Goal: Task Accomplishment & Management: Use online tool/utility

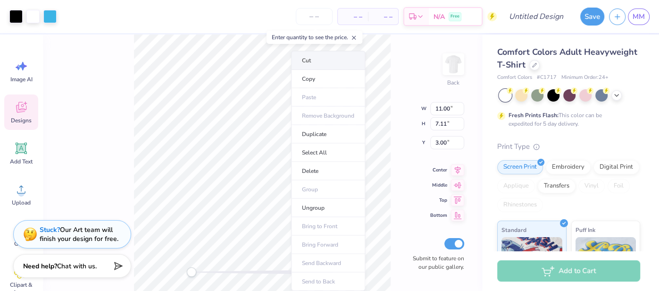
click at [336, 58] on li "Cut" at bounding box center [328, 60] width 74 height 19
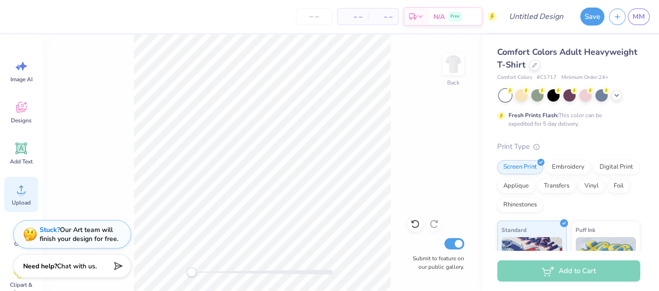
click at [13, 184] on div "Upload" at bounding box center [21, 193] width 34 height 35
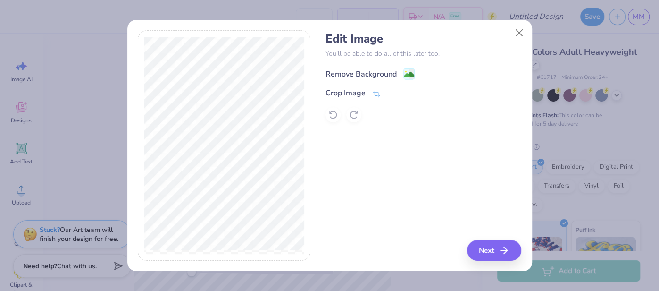
click at [387, 72] on div "Remove Background" at bounding box center [361, 73] width 71 height 11
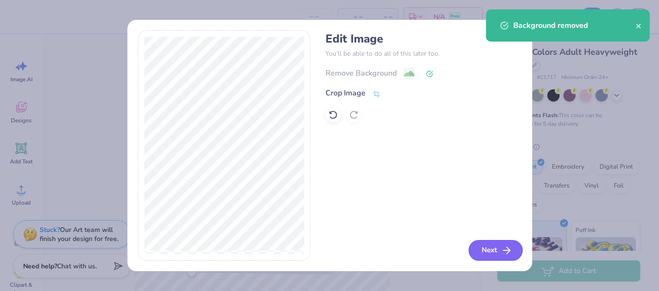
click at [509, 253] on icon "button" at bounding box center [506, 249] width 11 height 11
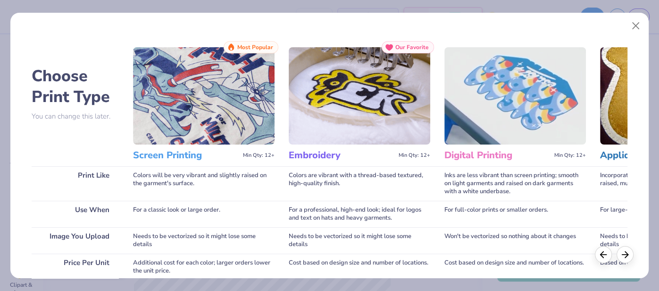
click at [200, 124] on img at bounding box center [204, 95] width 142 height 97
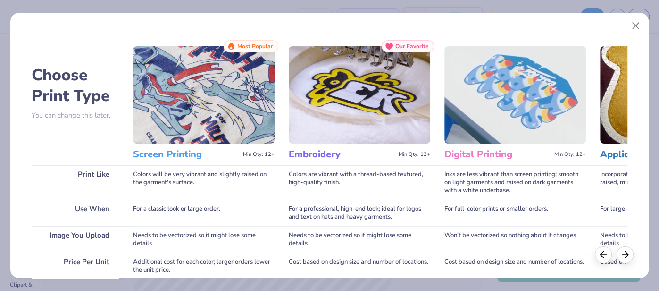
click at [198, 98] on img at bounding box center [204, 94] width 142 height 97
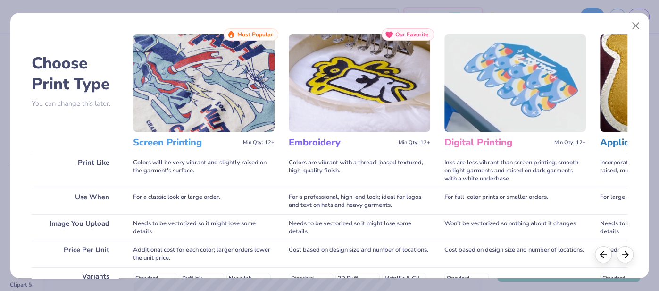
scroll to position [179, 0]
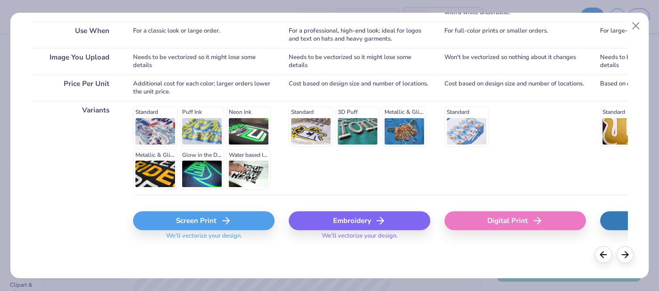
click at [187, 219] on div "Screen Print" at bounding box center [204, 220] width 142 height 19
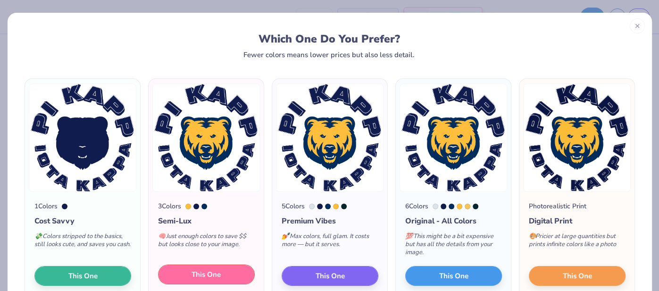
click at [205, 272] on span "This One" at bounding box center [206, 274] width 29 height 11
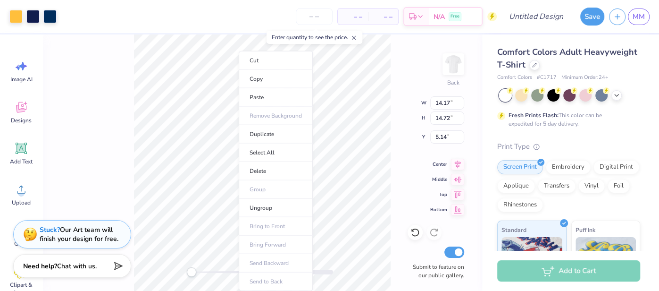
click at [433, 152] on div "Back W 14.17 14.17 " H 14.72 14.72 " Y 5.14 5.14 " Center Middle Top Bottom Sub…" at bounding box center [262, 162] width 440 height 256
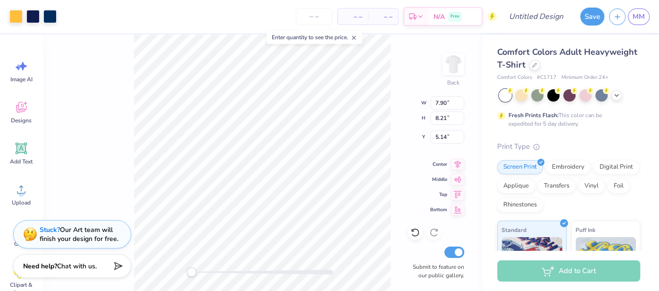
click at [399, 124] on div "Back W 7.90 7.90 " H 8.21 8.21 " Y 5.14 5.14 " Center Middle Top Bottom Submit …" at bounding box center [262, 162] width 440 height 256
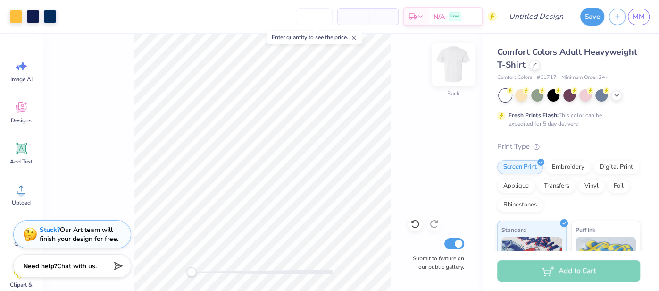
click at [457, 66] on img at bounding box center [454, 64] width 38 height 38
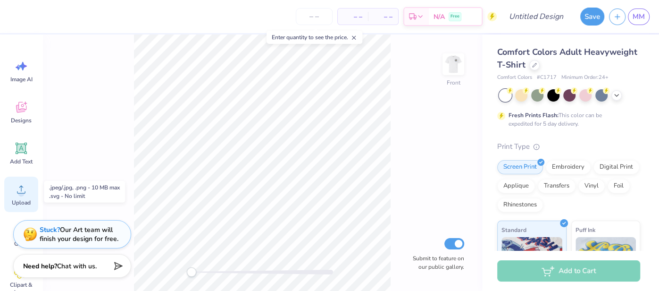
click at [17, 195] on icon at bounding box center [21, 189] width 14 height 14
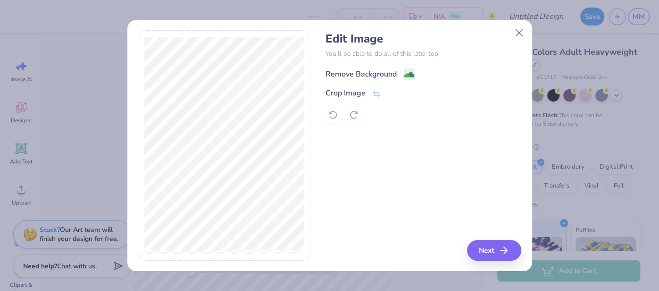
click at [378, 77] on div "Remove Background" at bounding box center [361, 73] width 71 height 11
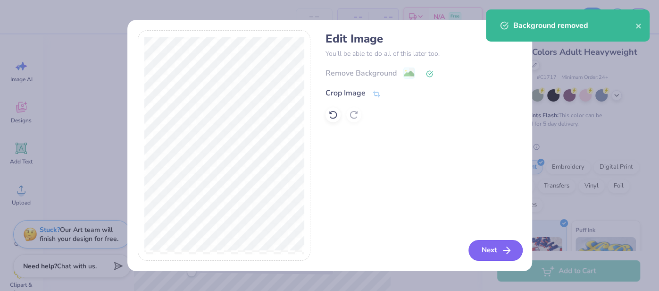
click at [482, 249] on button "Next" at bounding box center [496, 250] width 54 height 21
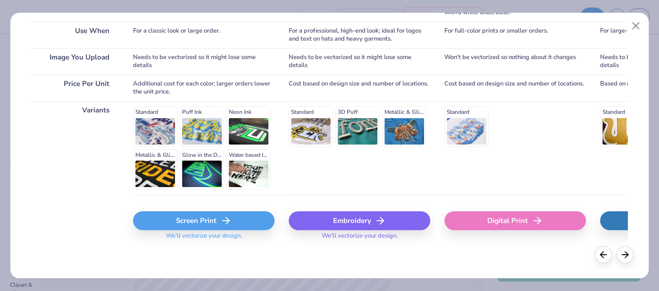
click at [218, 224] on div "Screen Print" at bounding box center [204, 220] width 142 height 19
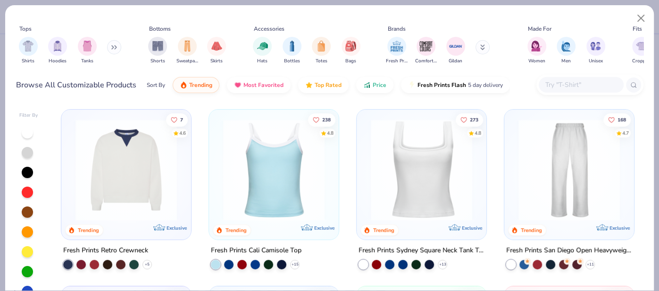
scroll to position [178, 0]
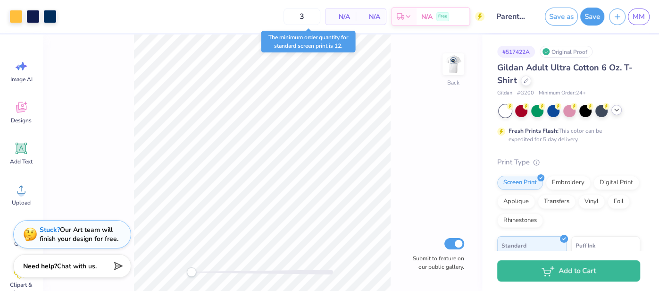
click at [616, 106] on icon at bounding box center [617, 110] width 8 height 8
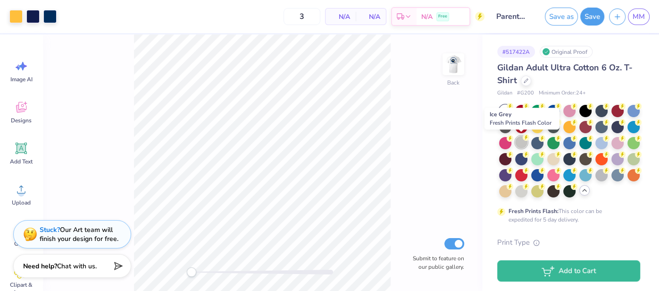
click at [518, 141] on div at bounding box center [521, 142] width 12 height 12
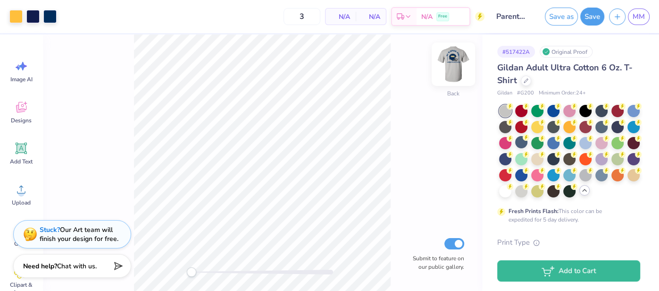
click at [454, 59] on img at bounding box center [454, 64] width 38 height 38
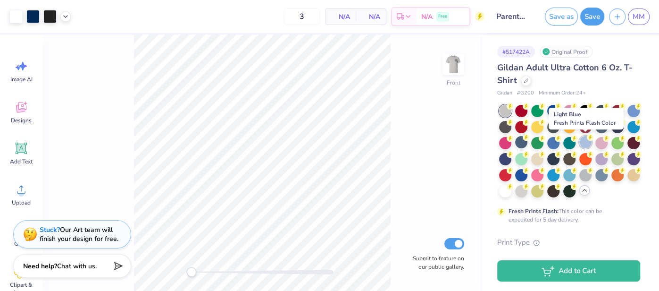
click at [581, 141] on div at bounding box center [585, 142] width 12 height 12
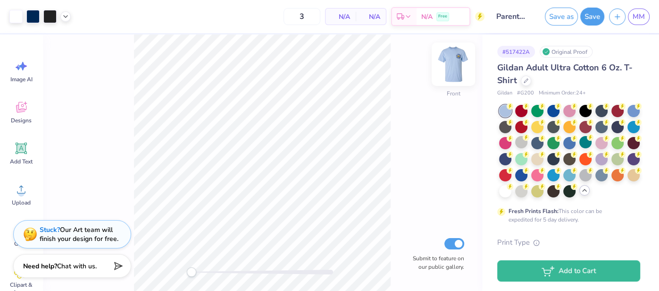
click at [458, 57] on img at bounding box center [454, 64] width 38 height 38
click at [458, 57] on img at bounding box center [453, 64] width 19 height 19
click at [517, 189] on div at bounding box center [521, 190] width 12 height 12
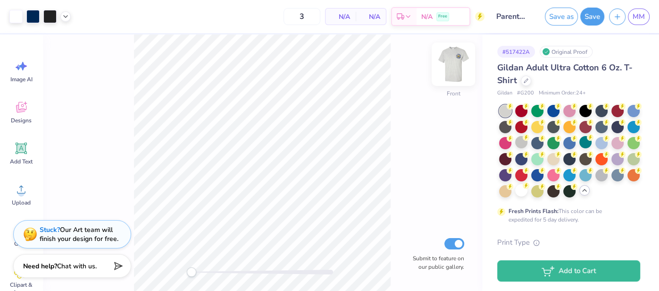
click at [461, 67] on img at bounding box center [454, 64] width 38 height 38
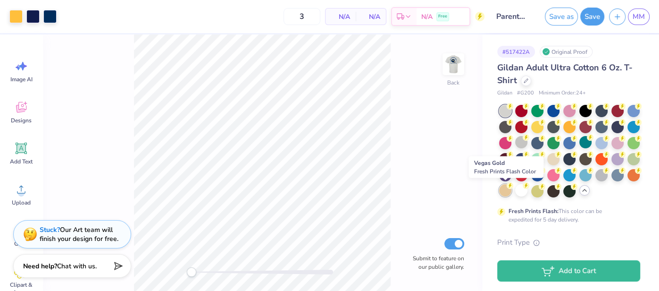
click at [505, 191] on div at bounding box center [505, 190] width 12 height 12
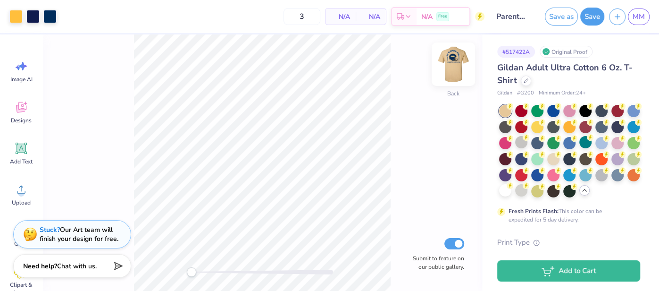
click at [450, 62] on img at bounding box center [454, 64] width 38 height 38
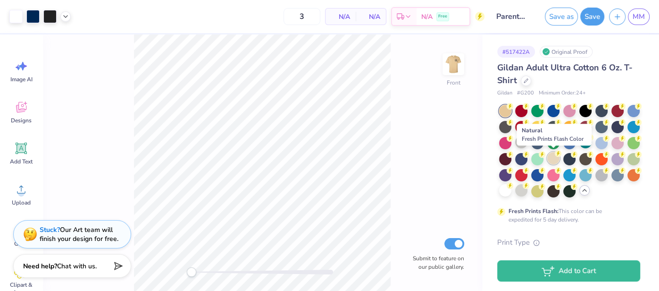
click at [553, 159] on div at bounding box center [553, 158] width 12 height 12
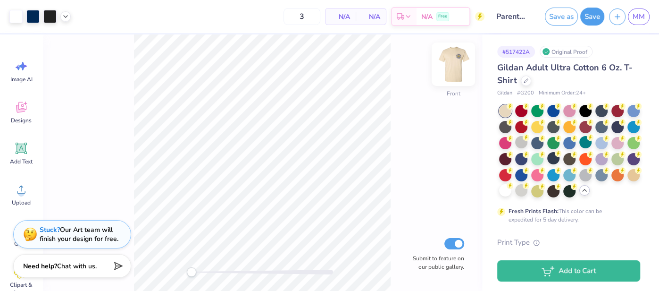
click at [450, 60] on img at bounding box center [454, 64] width 38 height 38
click at [450, 60] on img at bounding box center [453, 64] width 19 height 19
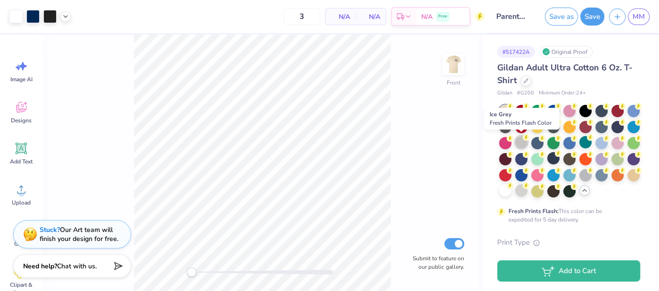
click at [516, 141] on div at bounding box center [521, 142] width 12 height 12
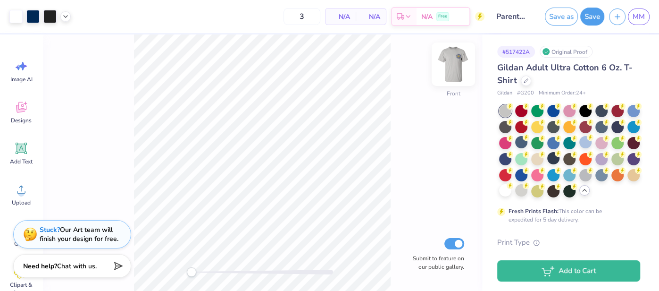
click at [452, 64] on img at bounding box center [454, 64] width 38 height 38
click at [452, 64] on img at bounding box center [453, 64] width 19 height 19
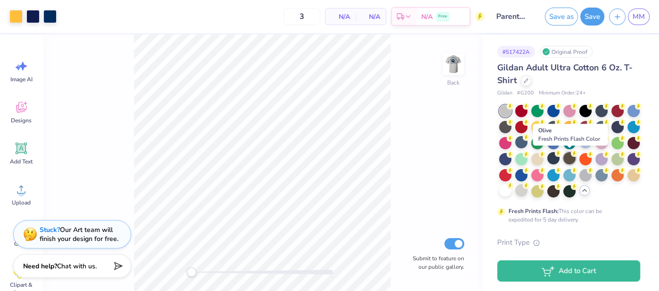
click at [563, 156] on div at bounding box center [569, 158] width 12 height 12
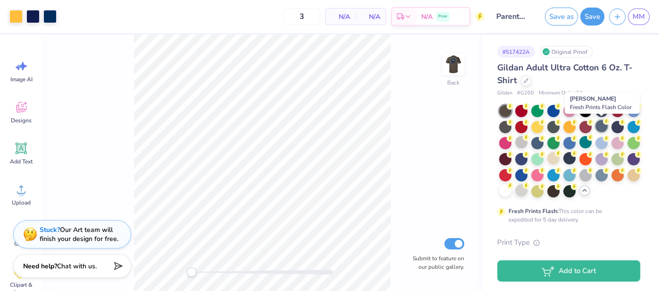
click at [600, 122] on div at bounding box center [601, 126] width 12 height 12
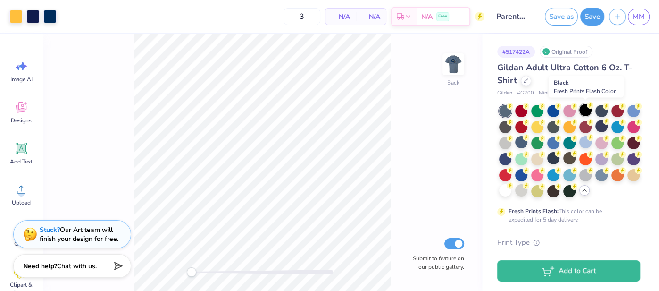
click at [586, 113] on div at bounding box center [585, 110] width 12 height 12
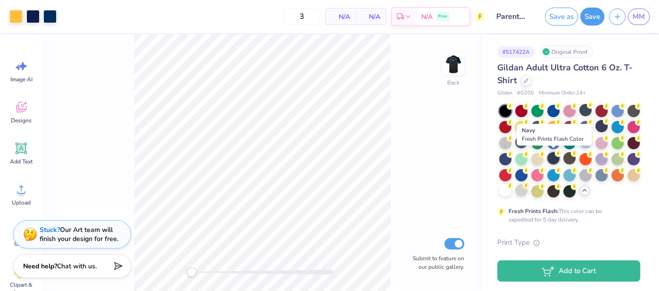
click at [550, 158] on div at bounding box center [553, 158] width 12 height 12
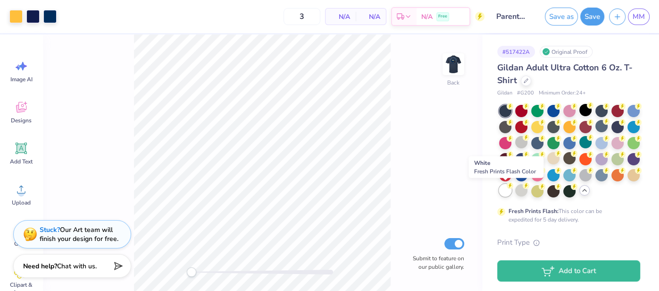
click at [505, 195] on div at bounding box center [505, 190] width 12 height 12
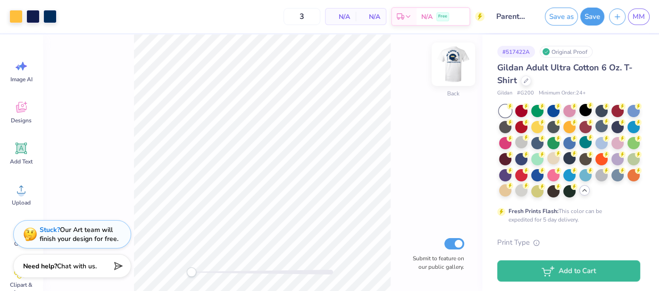
click at [461, 67] on img at bounding box center [454, 64] width 38 height 38
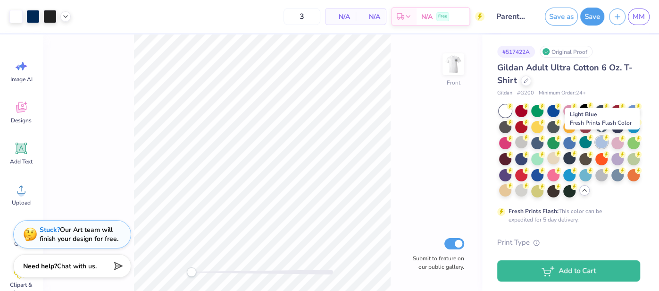
click at [601, 137] on div at bounding box center [601, 142] width 12 height 12
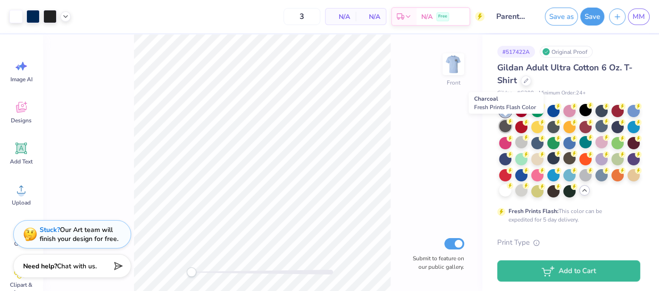
click at [505, 129] on div at bounding box center [505, 126] width 12 height 12
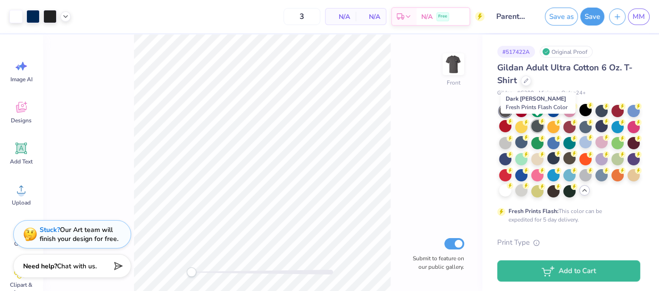
click at [535, 128] on div at bounding box center [537, 126] width 12 height 12
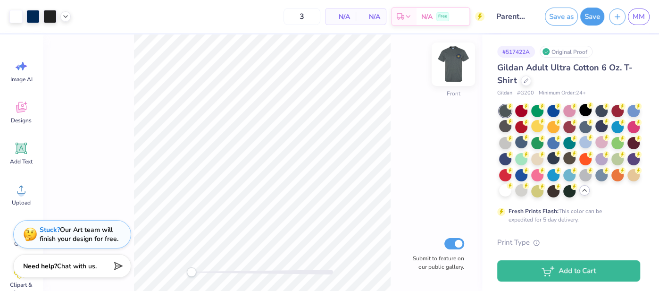
click at [444, 72] on img at bounding box center [454, 64] width 38 height 38
click at [444, 72] on img at bounding box center [453, 64] width 19 height 19
click at [505, 193] on div at bounding box center [505, 190] width 12 height 12
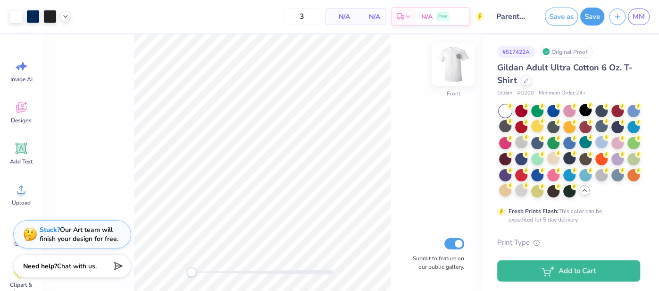
click at [449, 57] on img at bounding box center [454, 64] width 38 height 38
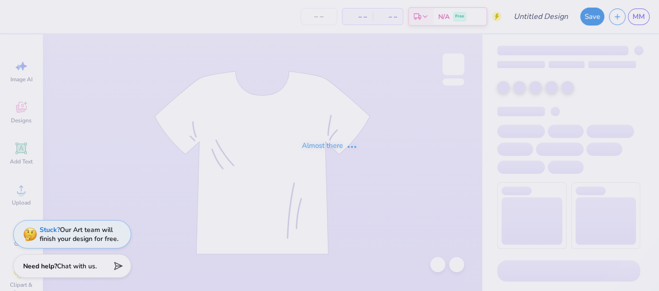
type input "Parents 2"
type input "25"
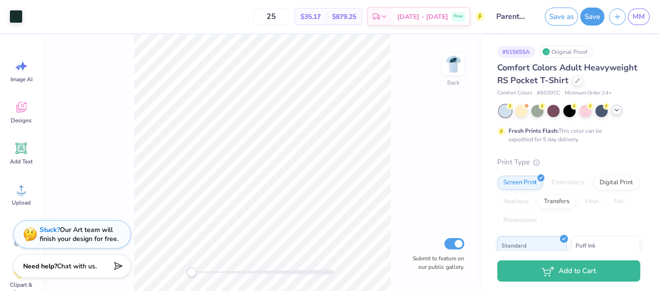
click at [614, 110] on icon at bounding box center [617, 110] width 8 height 8
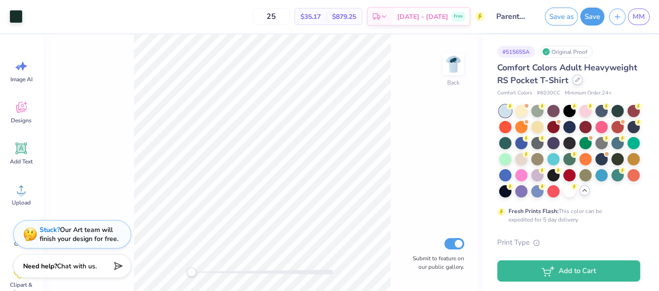
click at [576, 80] on icon at bounding box center [577, 79] width 5 height 5
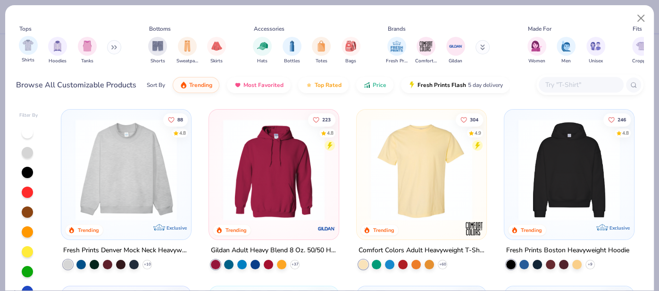
click at [24, 55] on div "Shirts" at bounding box center [28, 50] width 19 height 28
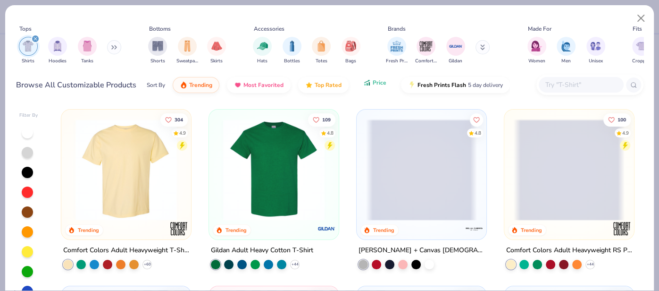
click at [376, 85] on span "Price" at bounding box center [380, 83] width 14 height 8
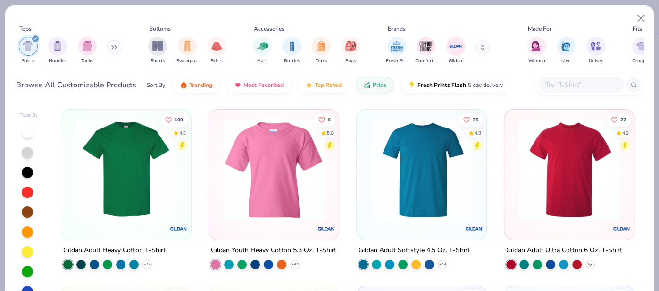
click at [592, 266] on icon at bounding box center [590, 264] width 8 height 8
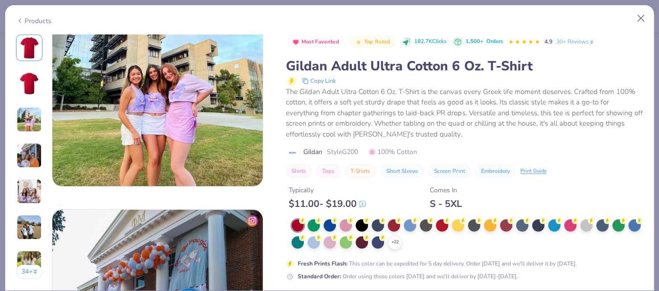
scroll to position [528, 0]
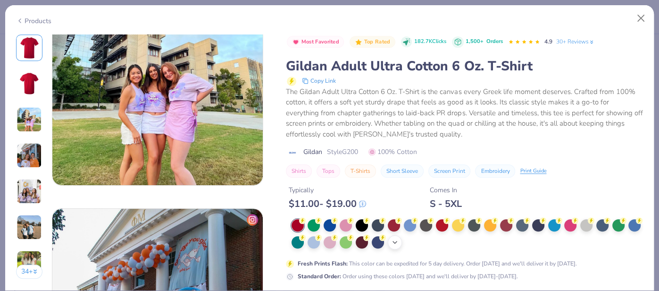
click at [397, 243] on icon at bounding box center [395, 242] width 8 height 8
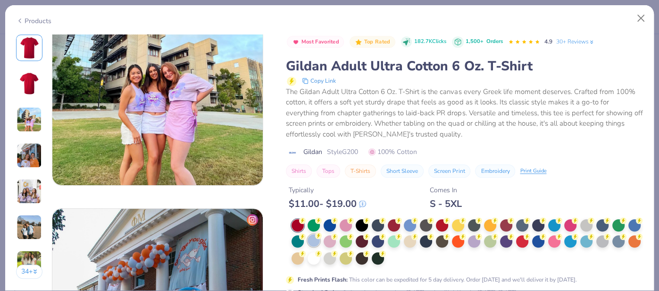
click at [316, 243] on div at bounding box center [314, 240] width 12 height 12
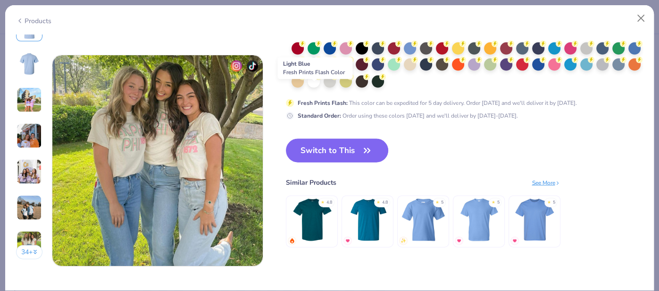
scroll to position [1358, 0]
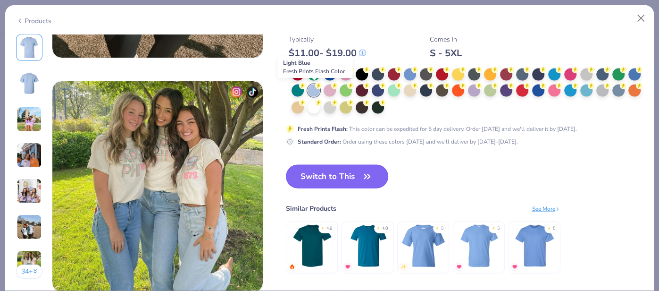
click at [363, 176] on icon "button" at bounding box center [366, 176] width 13 height 13
click at [365, 176] on icon "button" at bounding box center [367, 176] width 6 height 4
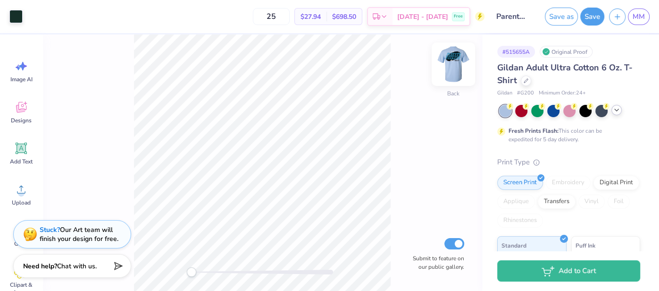
click at [452, 67] on img at bounding box center [454, 64] width 38 height 38
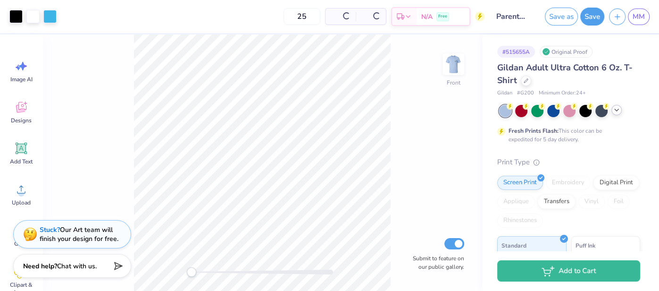
click at [452, 67] on img at bounding box center [453, 64] width 19 height 19
click at [589, 15] on button "Save" at bounding box center [592, 15] width 24 height 18
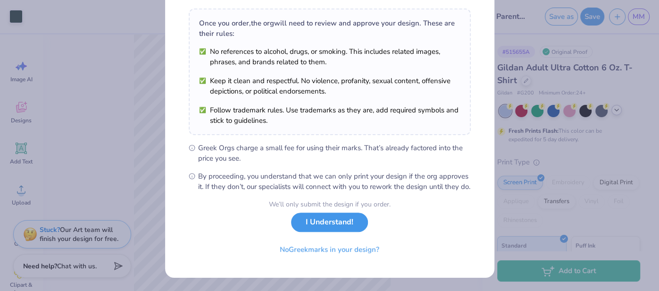
click at [344, 224] on button "I Understand!" at bounding box center [329, 221] width 77 height 19
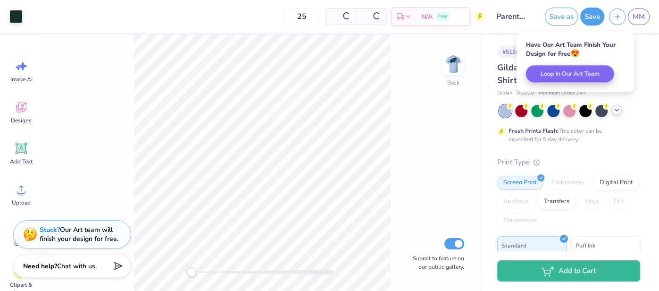
scroll to position [11, 0]
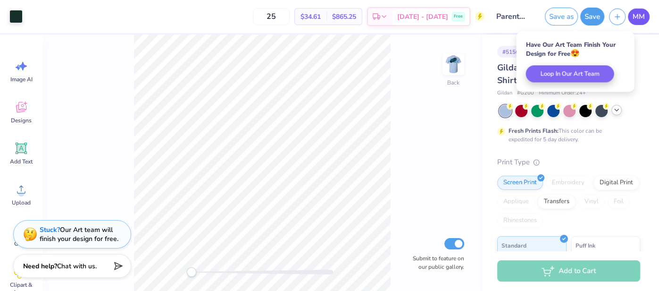
click at [640, 24] on link "MM" at bounding box center [639, 16] width 22 height 17
